Goal: Book appointment/travel/reservation

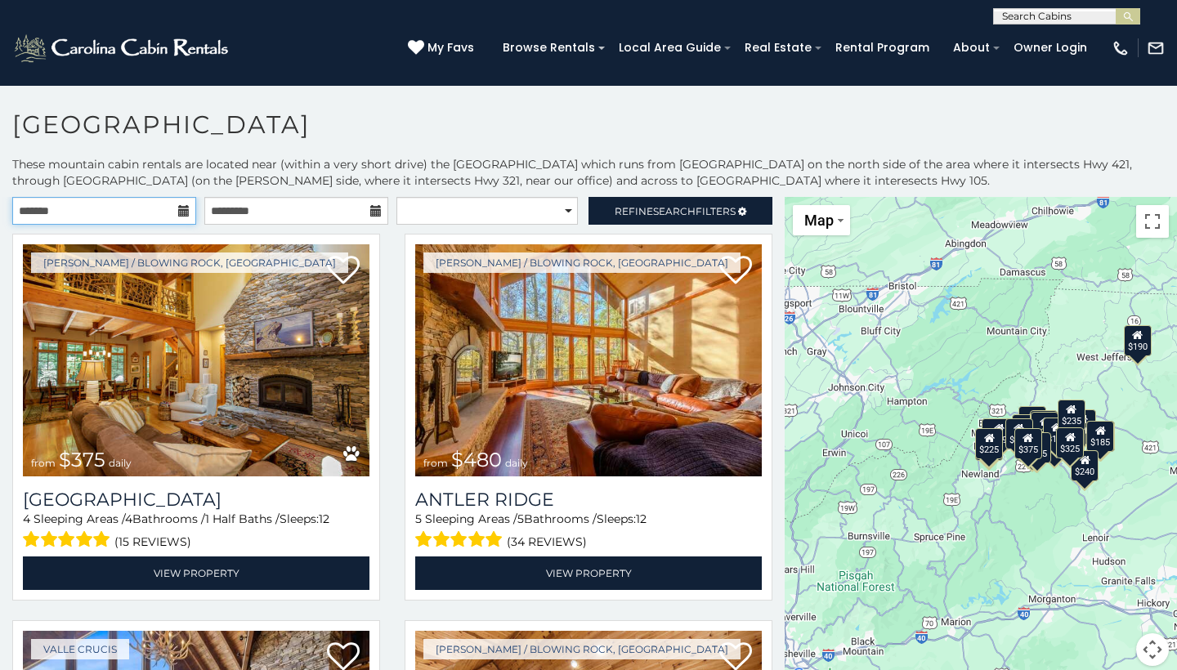
click at [163, 212] on input "text" at bounding box center [104, 211] width 184 height 28
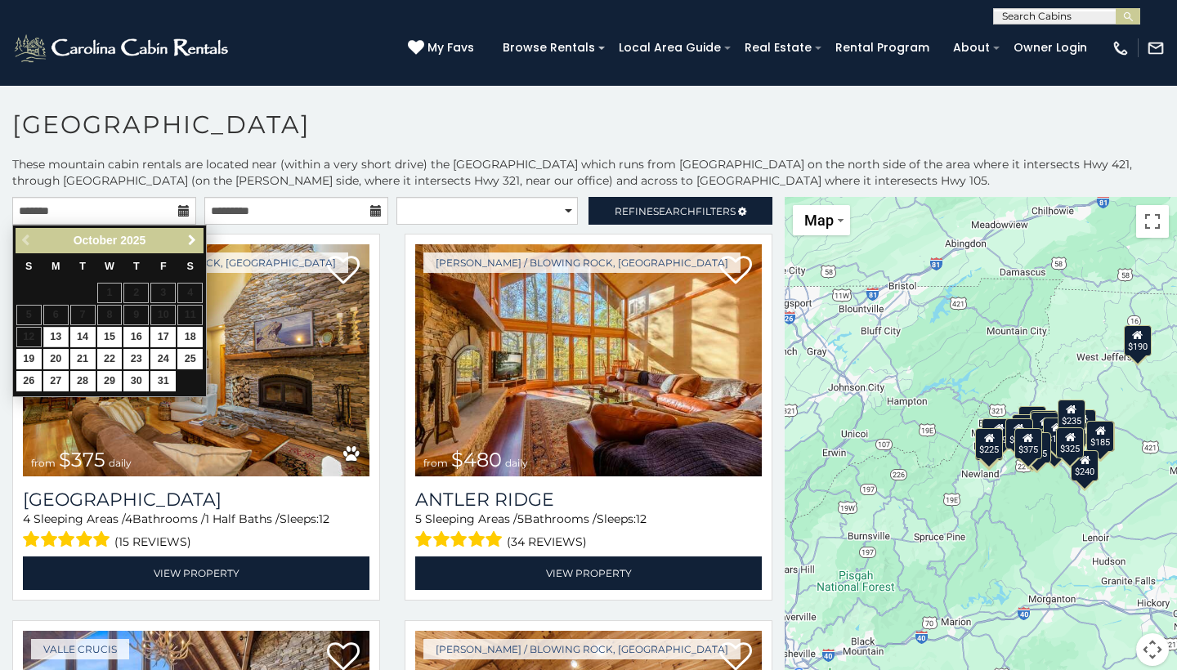
click at [192, 247] on span "Next" at bounding box center [192, 240] width 13 height 13
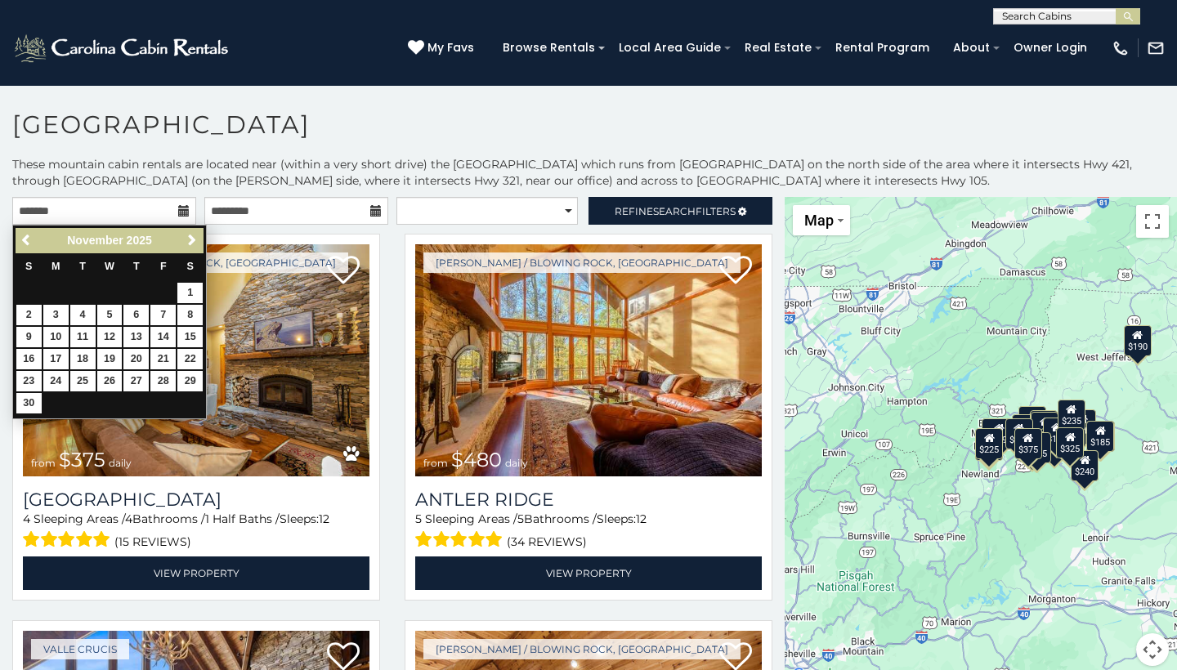
click at [192, 247] on span "Next" at bounding box center [192, 240] width 13 height 13
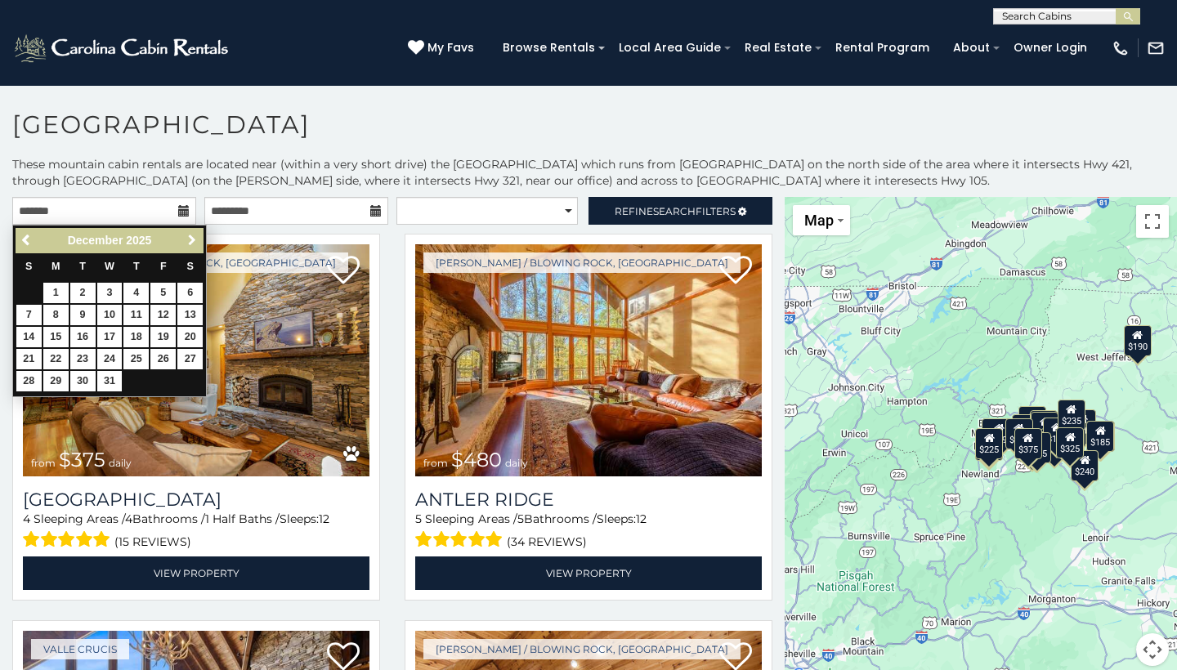
click at [192, 247] on span "Next" at bounding box center [192, 240] width 13 height 13
click at [30, 337] on link "15" at bounding box center [28, 337] width 25 height 20
type input "**********"
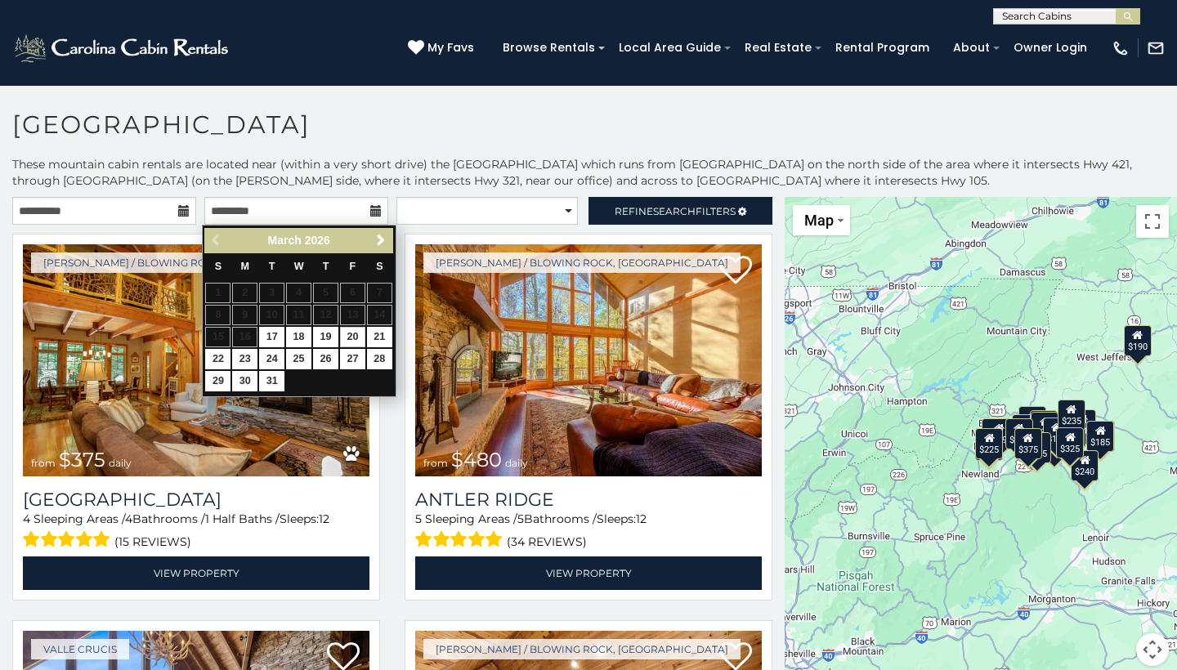
click at [357, 337] on link "20" at bounding box center [352, 337] width 25 height 20
type input "**********"
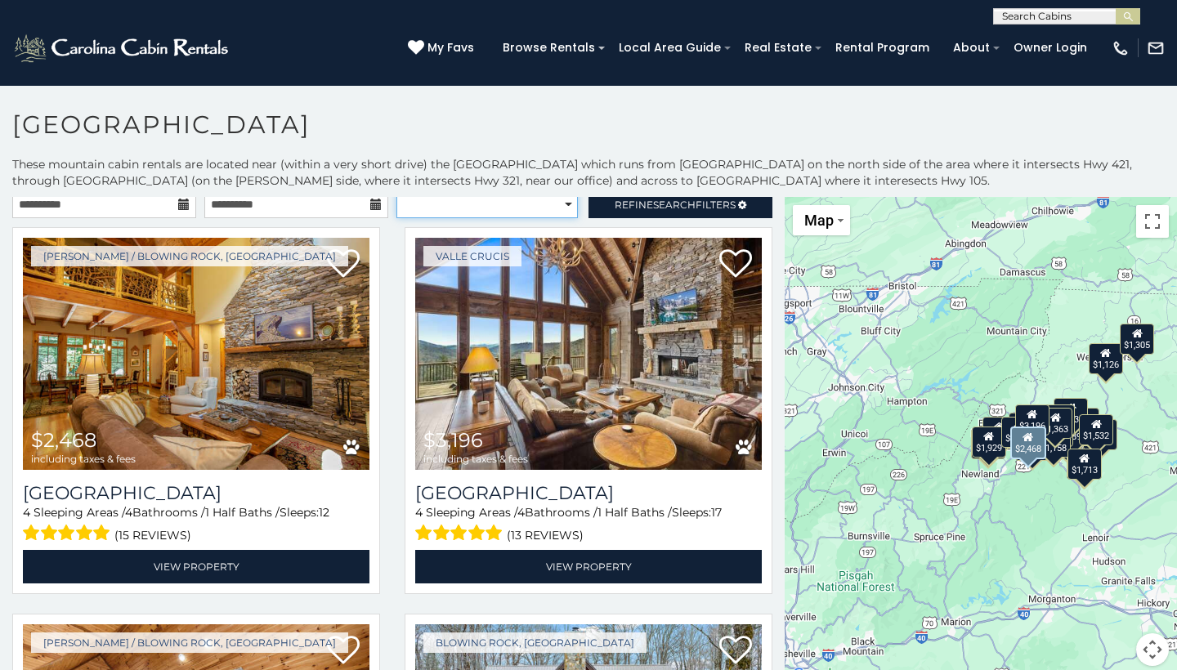
scroll to position [5, 0]
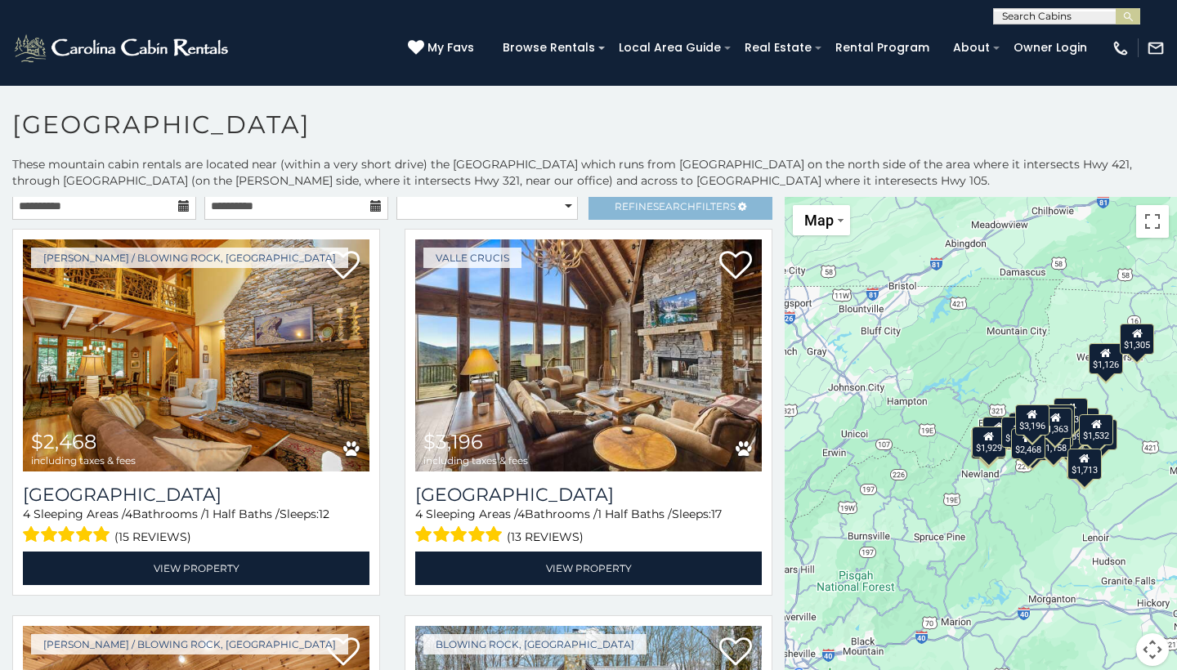
click at [682, 212] on link "Refine Search Filters" at bounding box center [680, 206] width 184 height 28
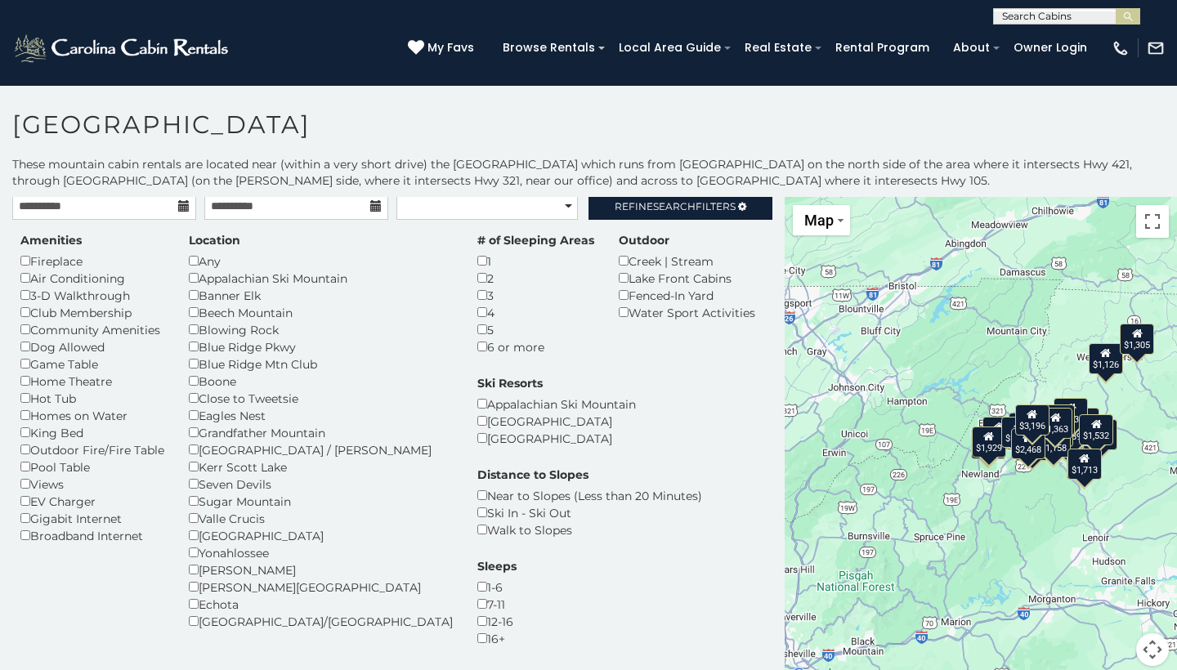
click at [477, 266] on div "1" at bounding box center [535, 261] width 117 height 17
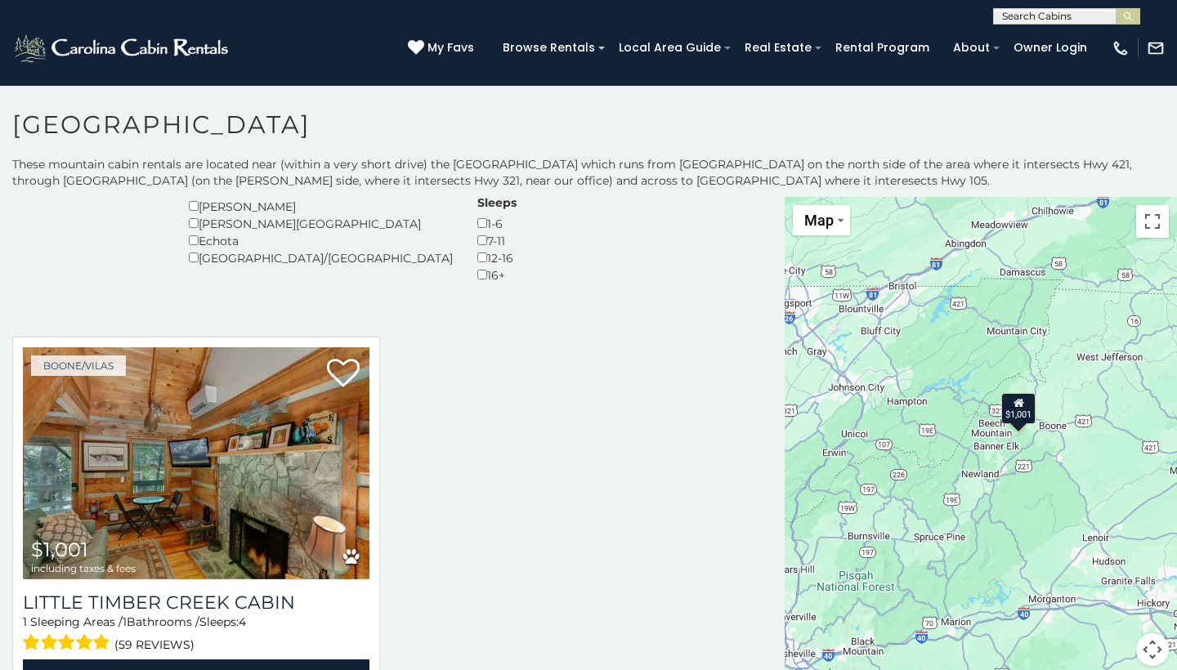
scroll to position [368, 0]
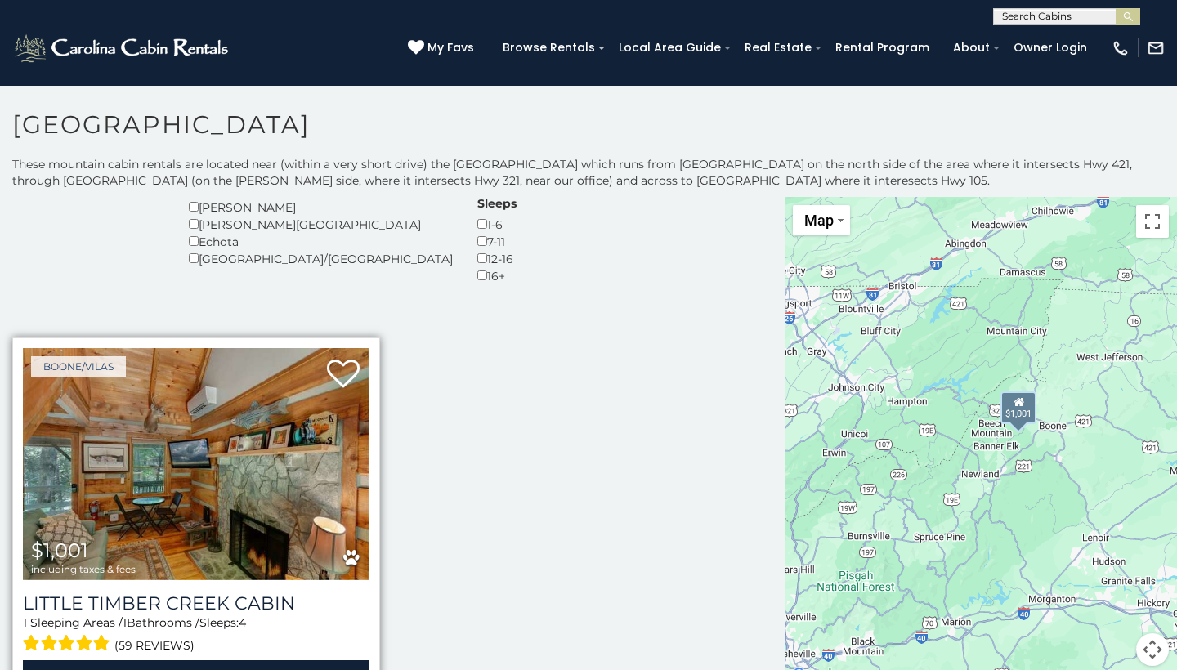
click at [270, 499] on img at bounding box center [196, 464] width 346 height 232
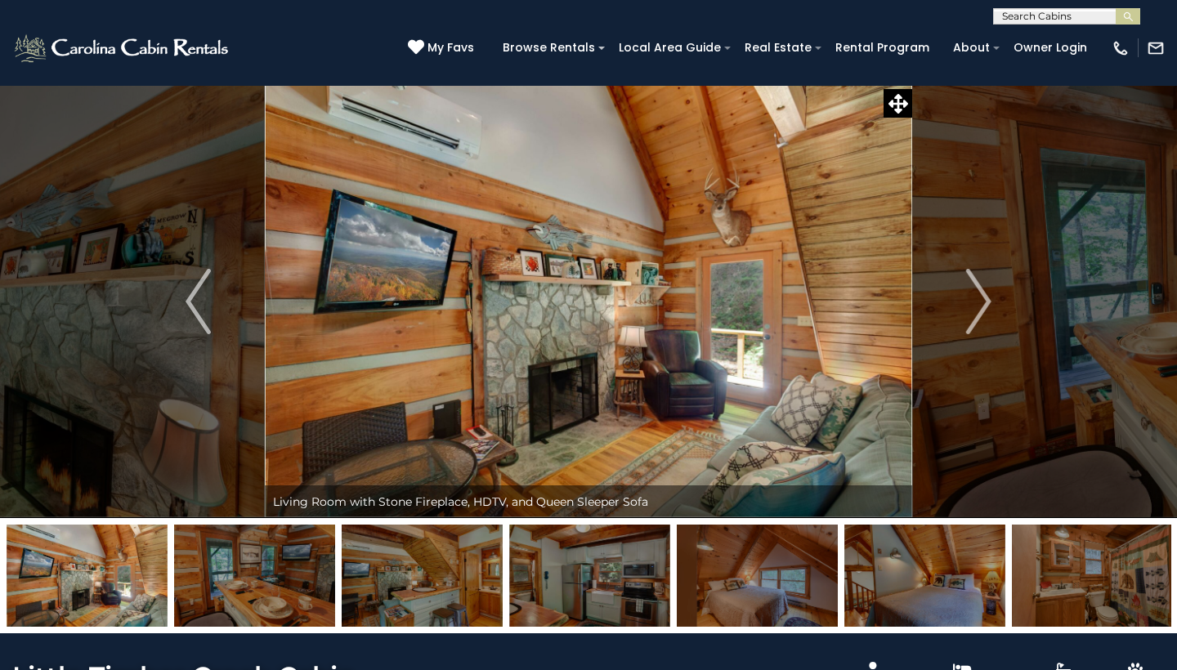
click at [981, 293] on img "Next" at bounding box center [978, 301] width 25 height 65
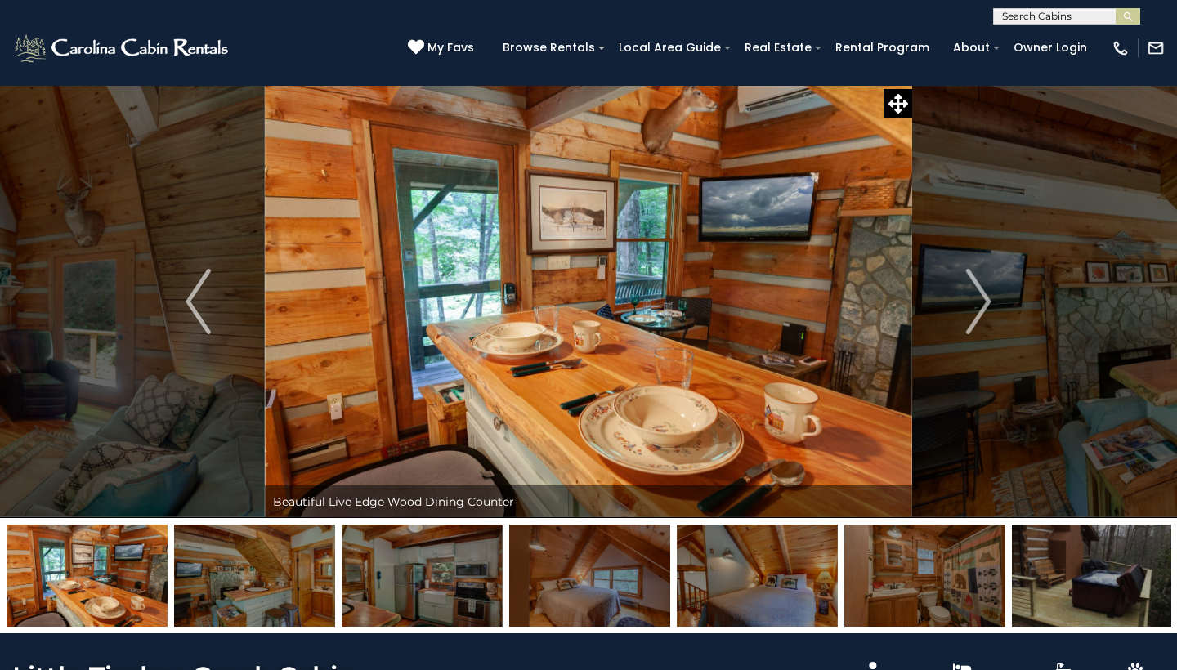
click at [981, 293] on img "Next" at bounding box center [978, 301] width 25 height 65
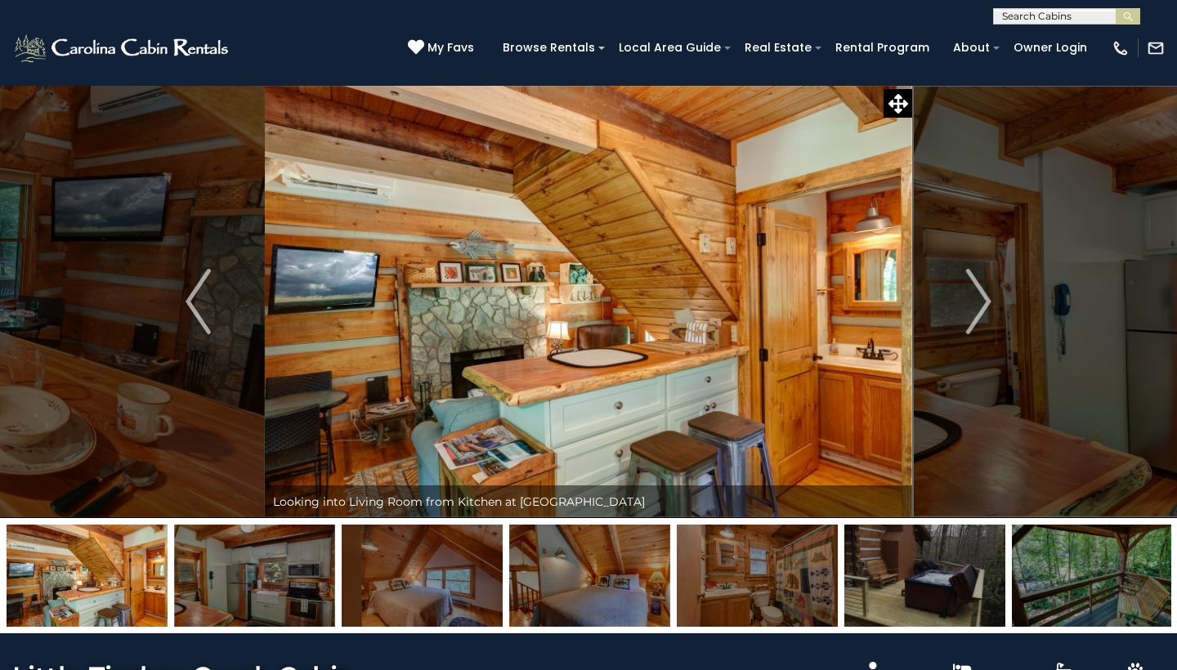
click at [981, 293] on img "Next" at bounding box center [978, 301] width 25 height 65
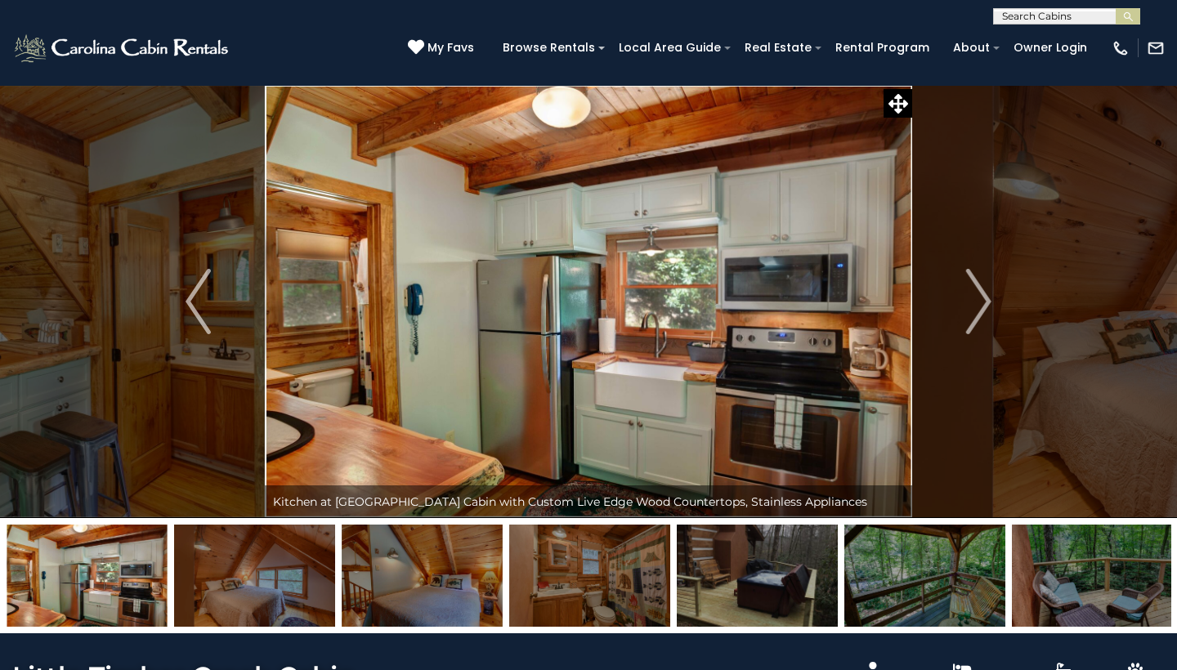
click at [981, 293] on img "Next" at bounding box center [978, 301] width 25 height 65
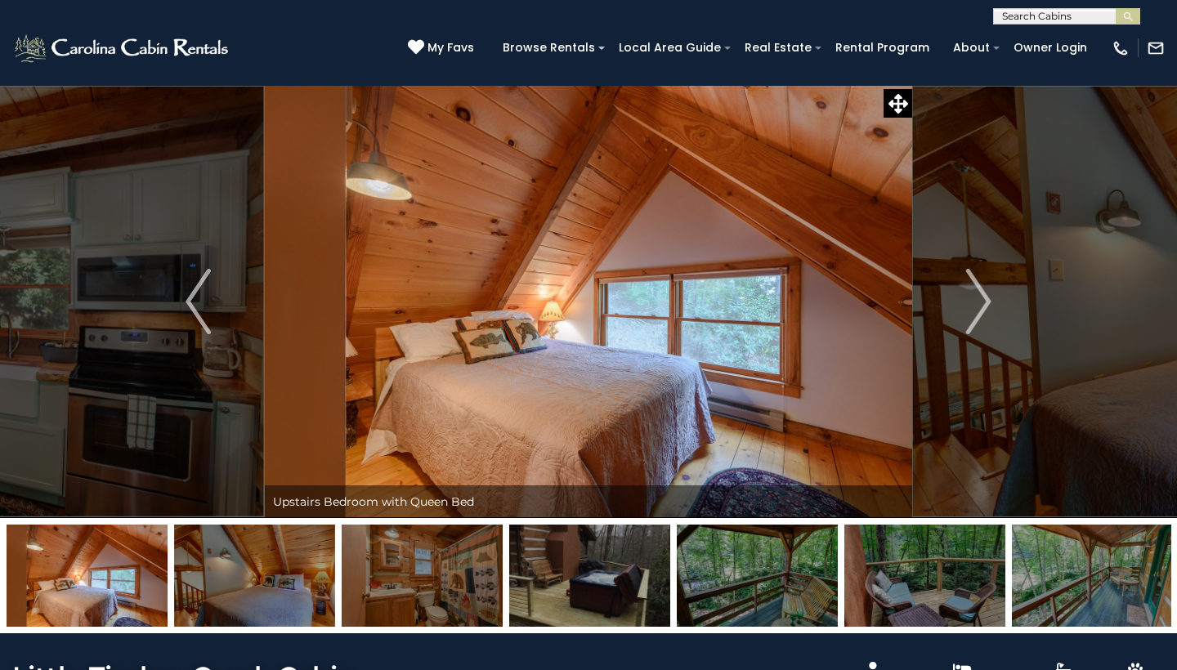
click at [981, 293] on img "Next" at bounding box center [978, 301] width 25 height 65
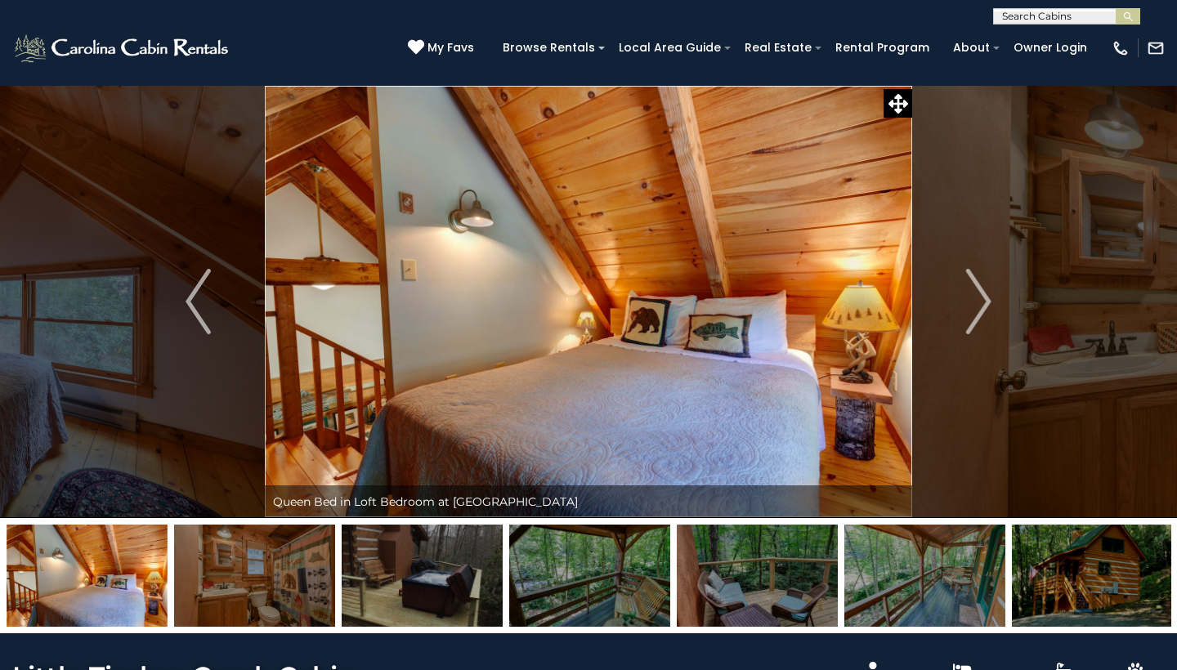
click at [981, 293] on img "Next" at bounding box center [978, 301] width 25 height 65
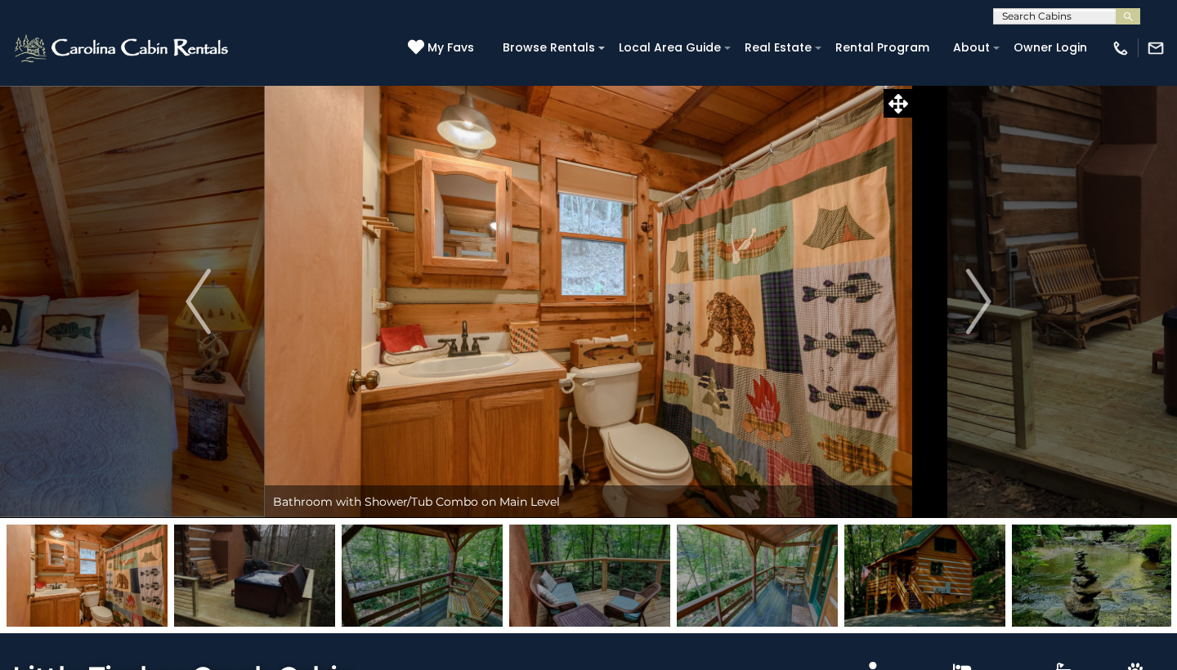
click at [981, 293] on img "Next" at bounding box center [978, 301] width 25 height 65
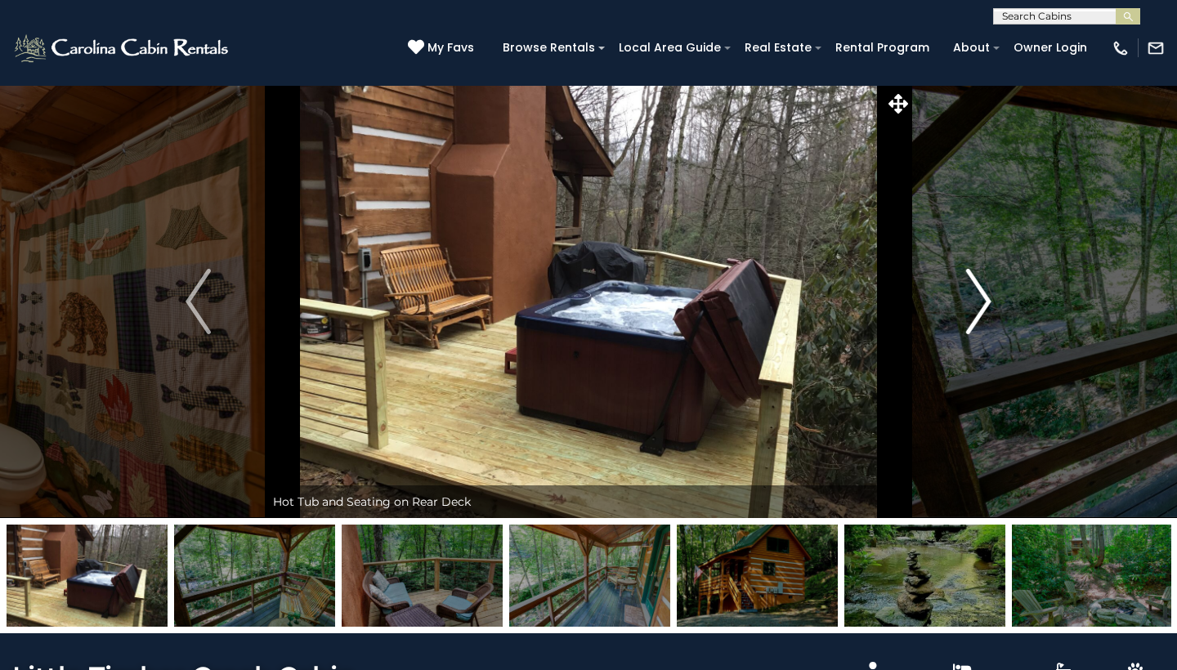
click at [981, 294] on img "Next" at bounding box center [978, 301] width 25 height 65
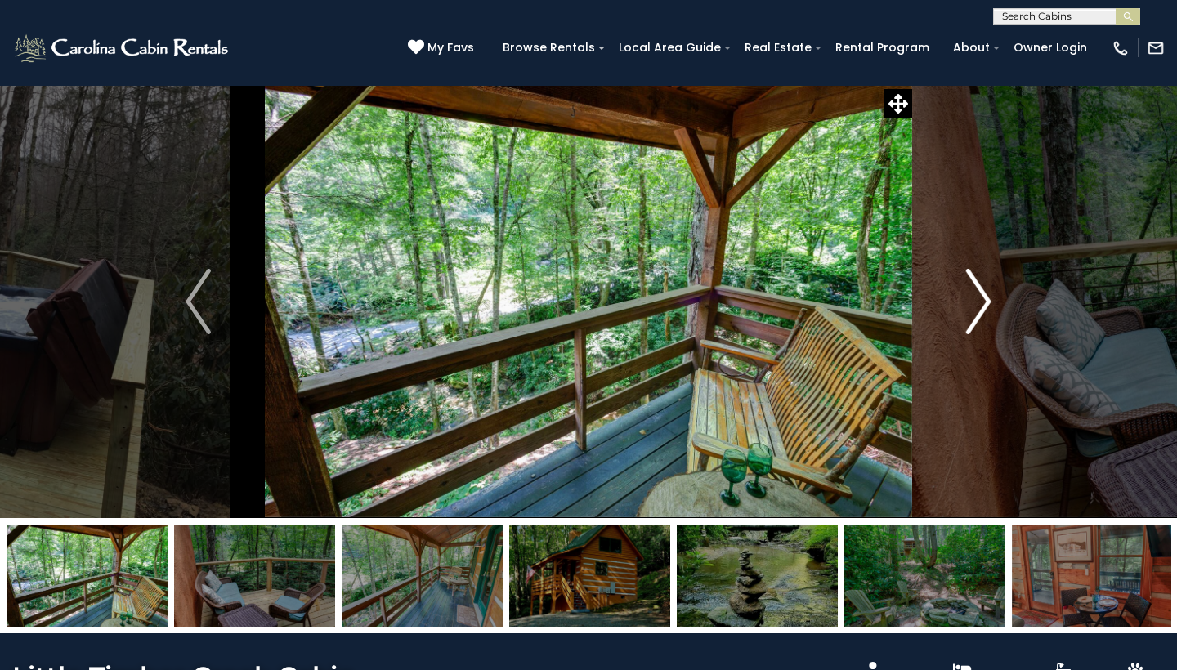
click at [981, 294] on img "Next" at bounding box center [978, 301] width 25 height 65
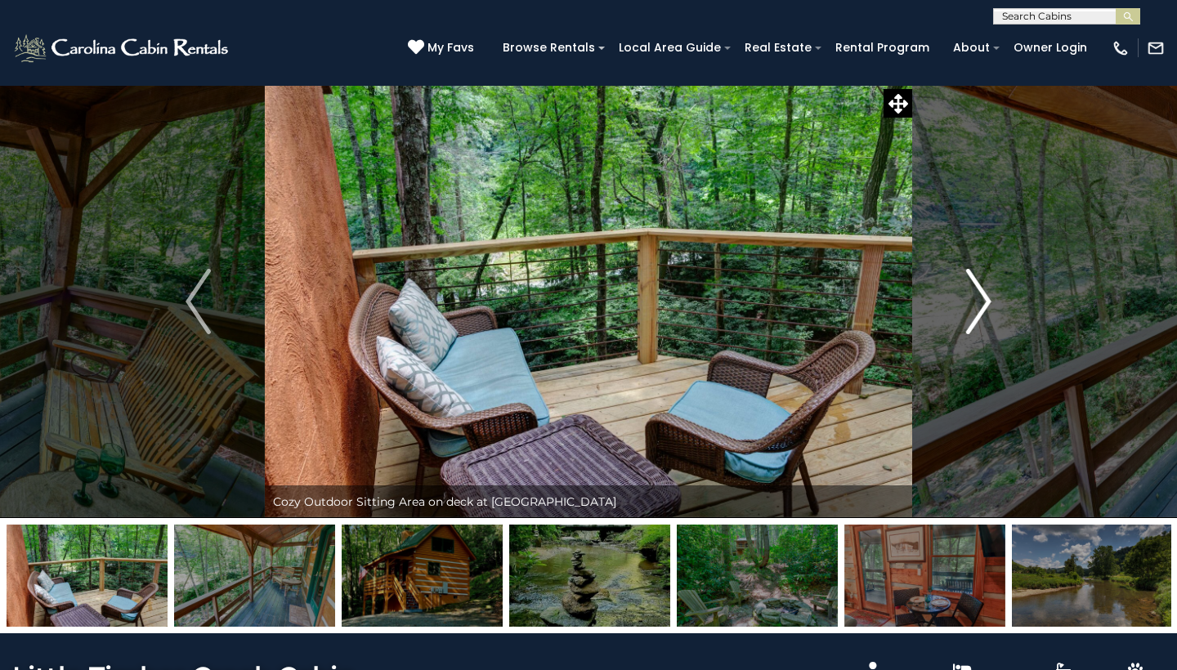
click at [981, 294] on img "Next" at bounding box center [978, 301] width 25 height 65
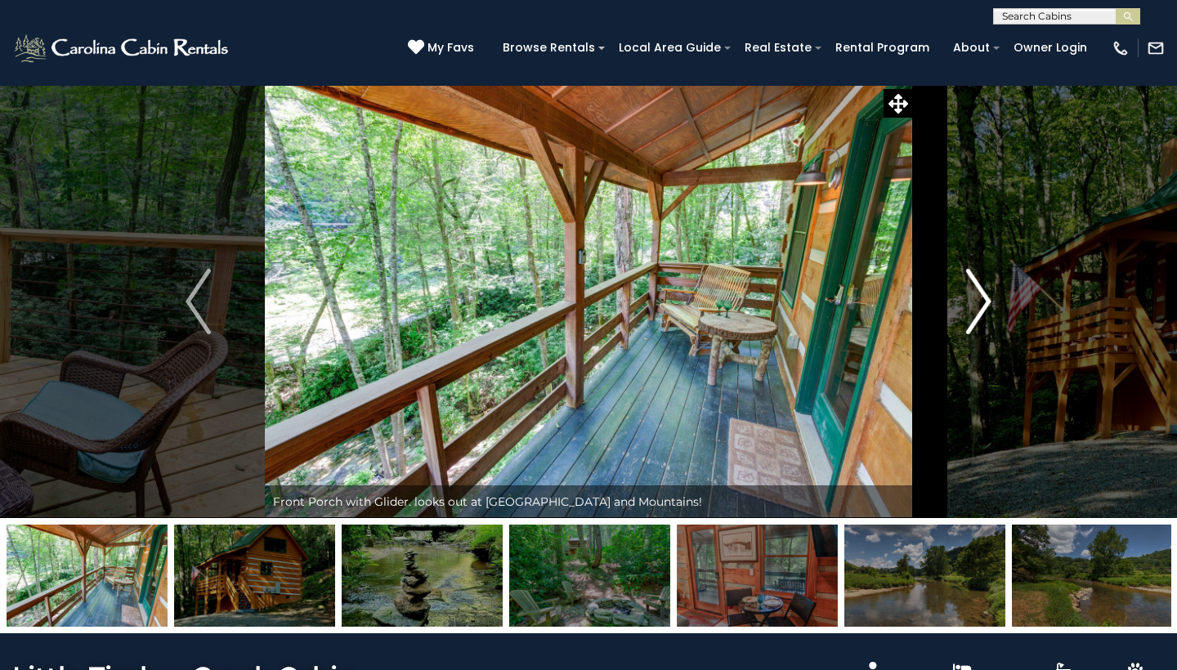
click at [981, 294] on img "Next" at bounding box center [978, 301] width 25 height 65
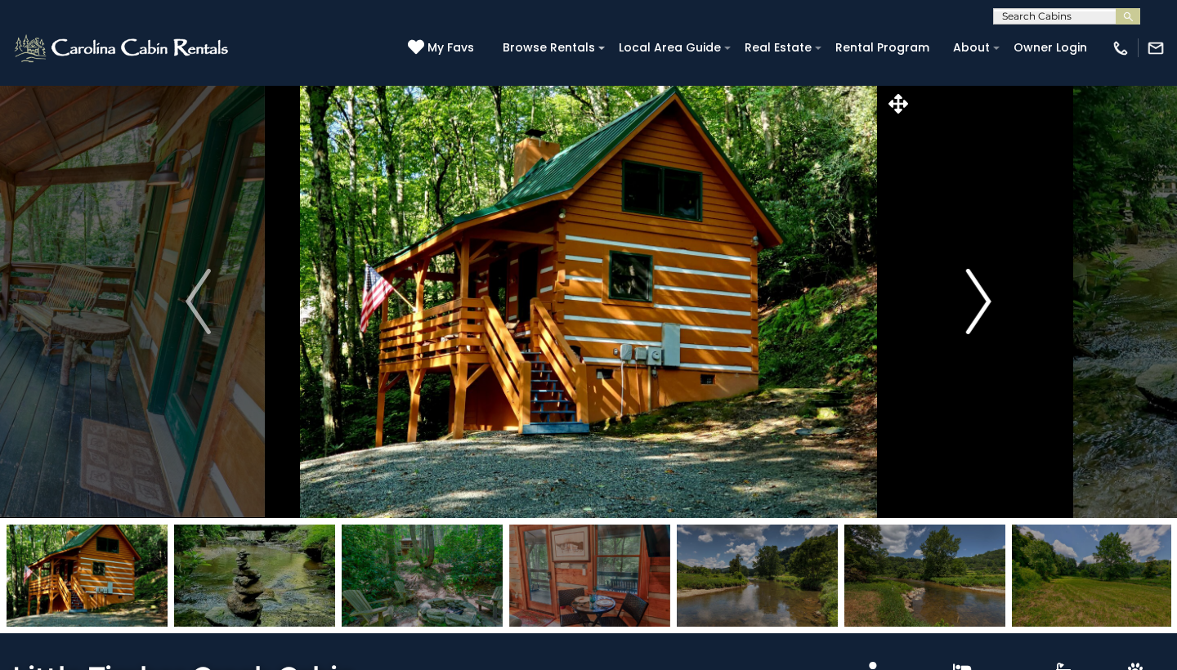
click at [1017, 302] on button "Next" at bounding box center [978, 301] width 133 height 433
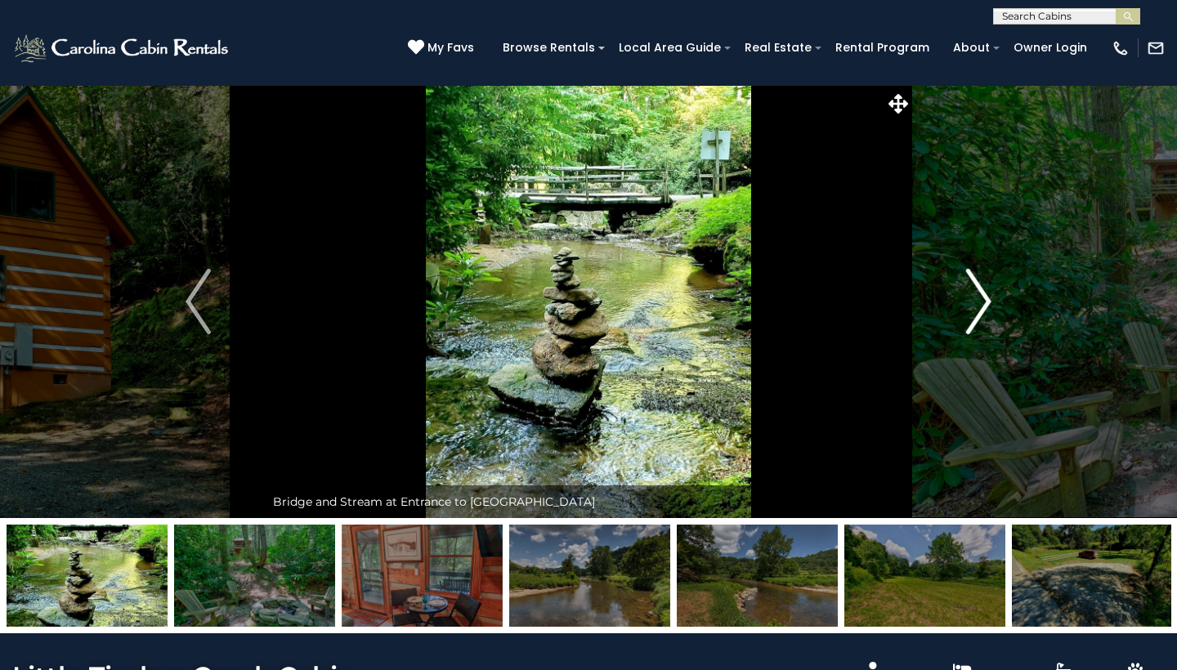
click at [980, 295] on img "Next" at bounding box center [978, 301] width 25 height 65
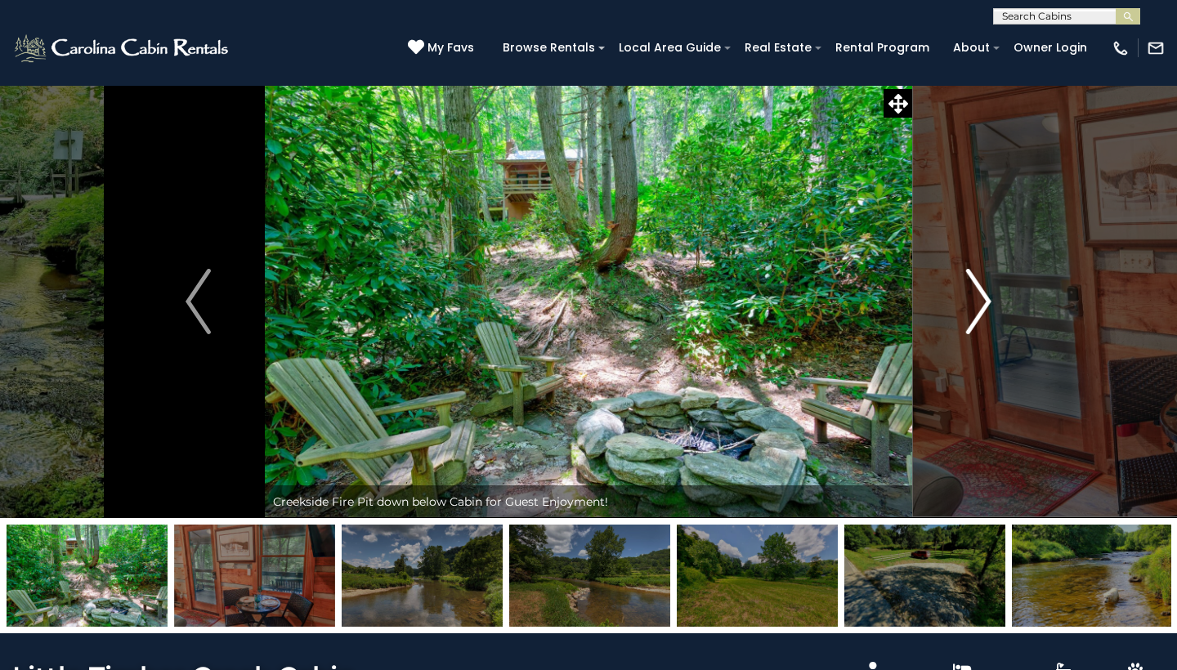
click at [980, 295] on img "Next" at bounding box center [978, 301] width 25 height 65
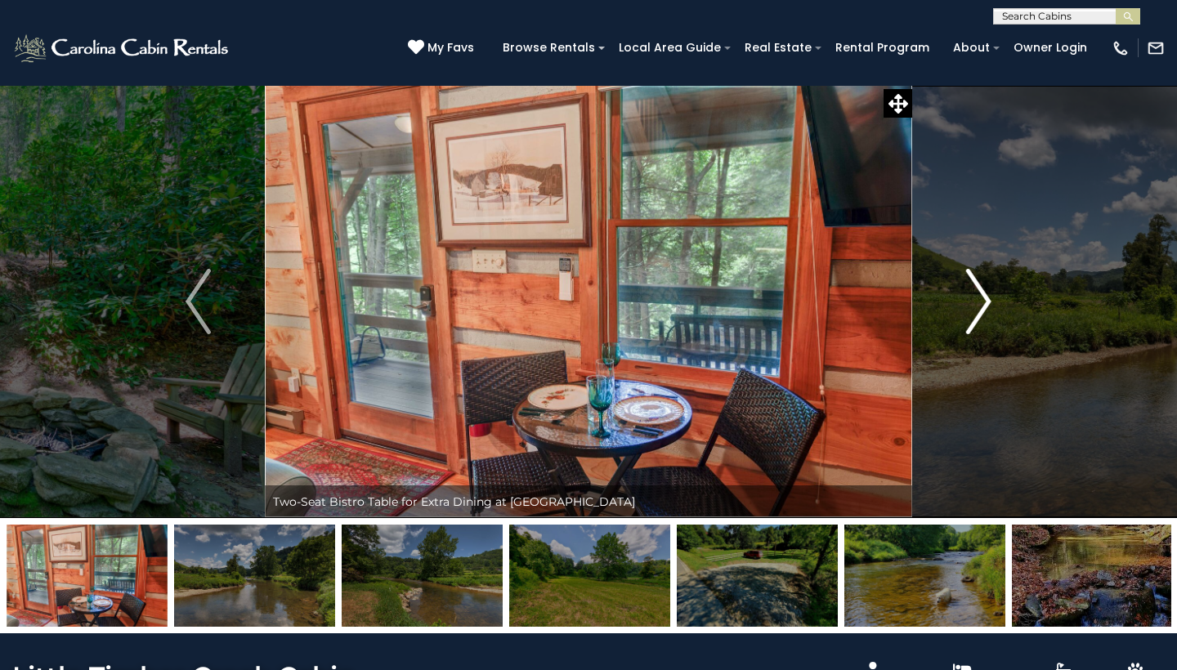
click at [980, 295] on img "Next" at bounding box center [978, 301] width 25 height 65
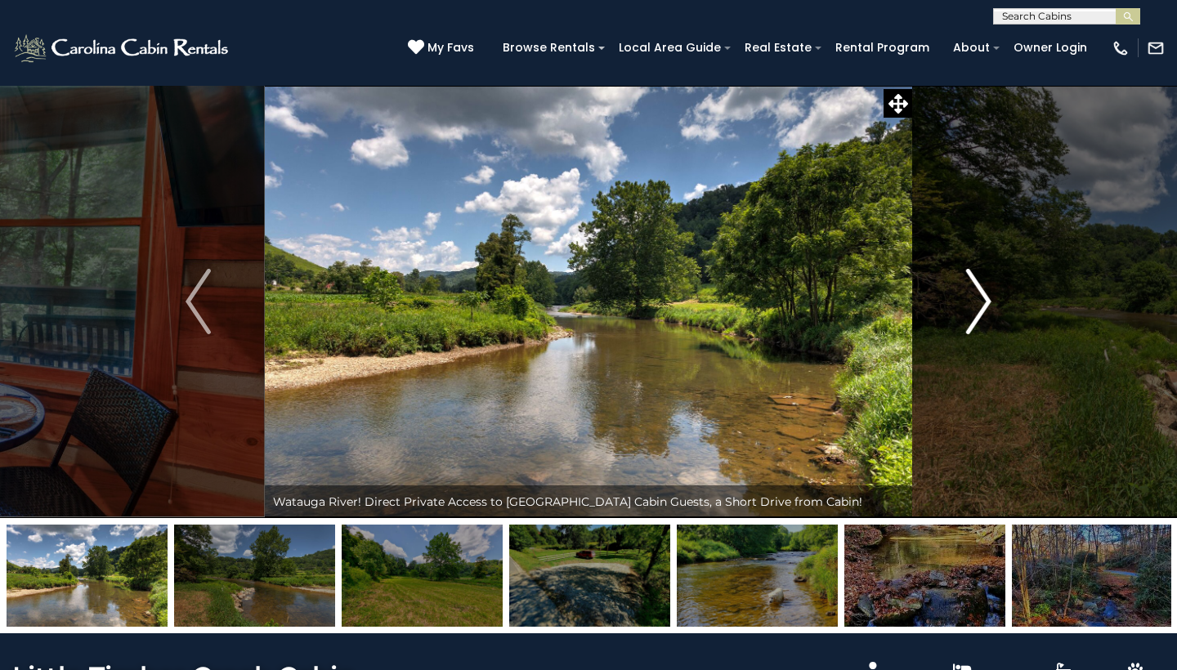
click at [980, 295] on img "Next" at bounding box center [978, 301] width 25 height 65
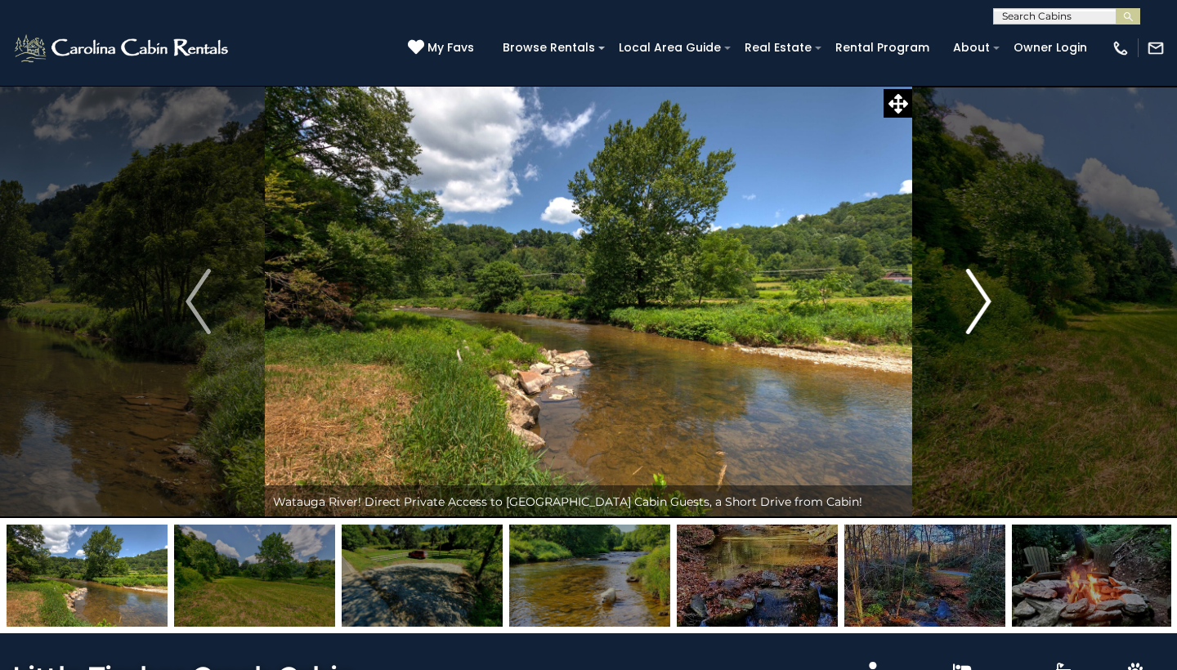
click at [980, 295] on img "Next" at bounding box center [978, 301] width 25 height 65
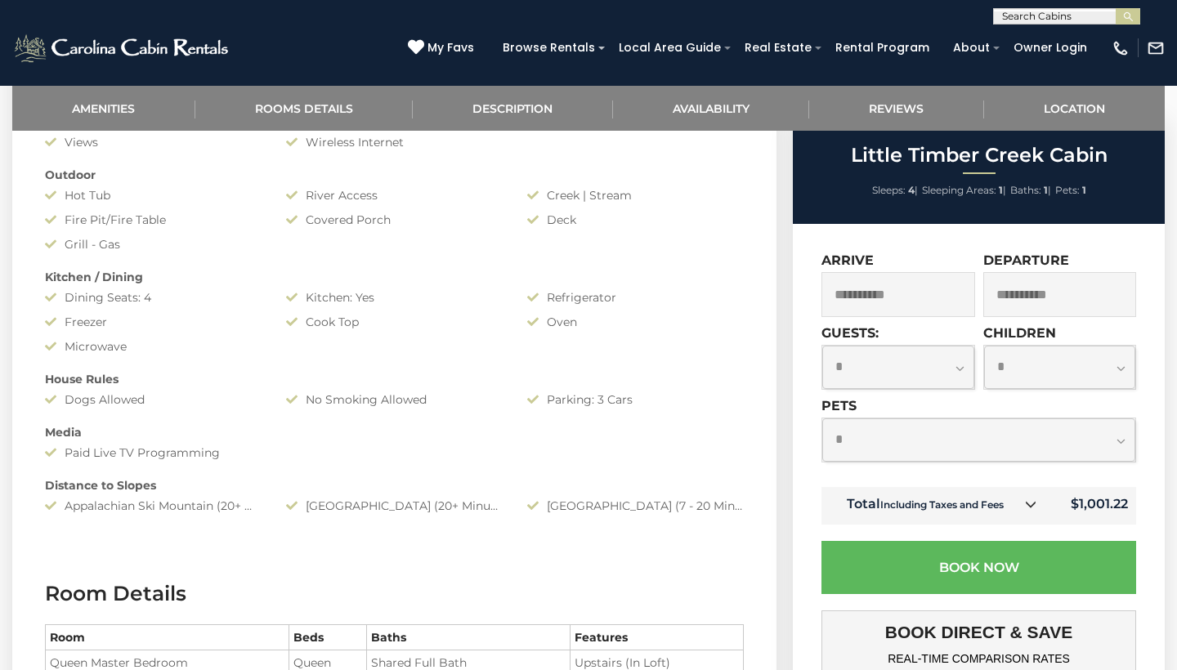
scroll to position [807, 0]
